Goal: Book appointment/travel/reservation

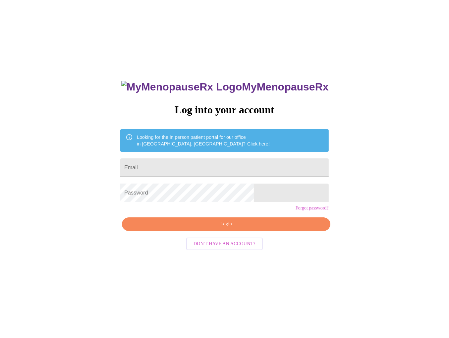
click at [235, 168] on input "Email" at bounding box center [224, 167] width 208 height 19
type input "[EMAIL_ADDRESS][PERSON_NAME][DOMAIN_NAME]"
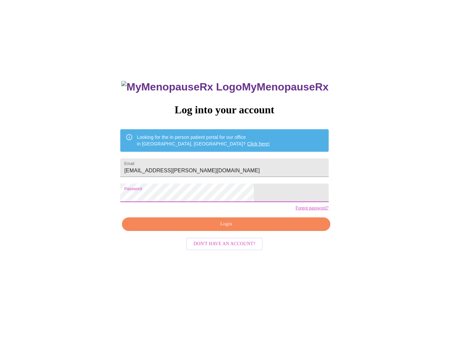
click at [222, 228] on span "Login" at bounding box center [225, 224] width 193 height 8
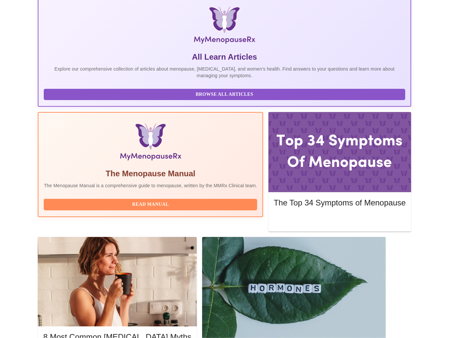
scroll to position [132, 0]
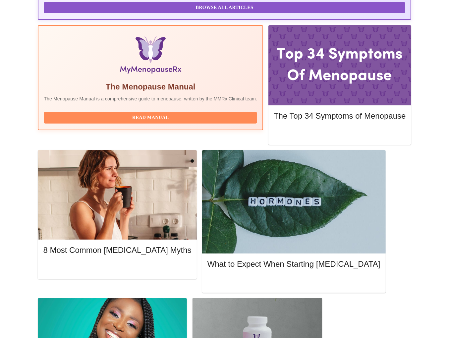
scroll to position [199, 0]
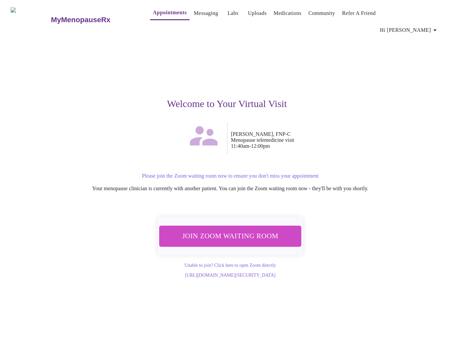
click at [237, 230] on span "Join Zoom Waiting Room" at bounding box center [230, 236] width 124 height 12
